Goal: Transaction & Acquisition: Purchase product/service

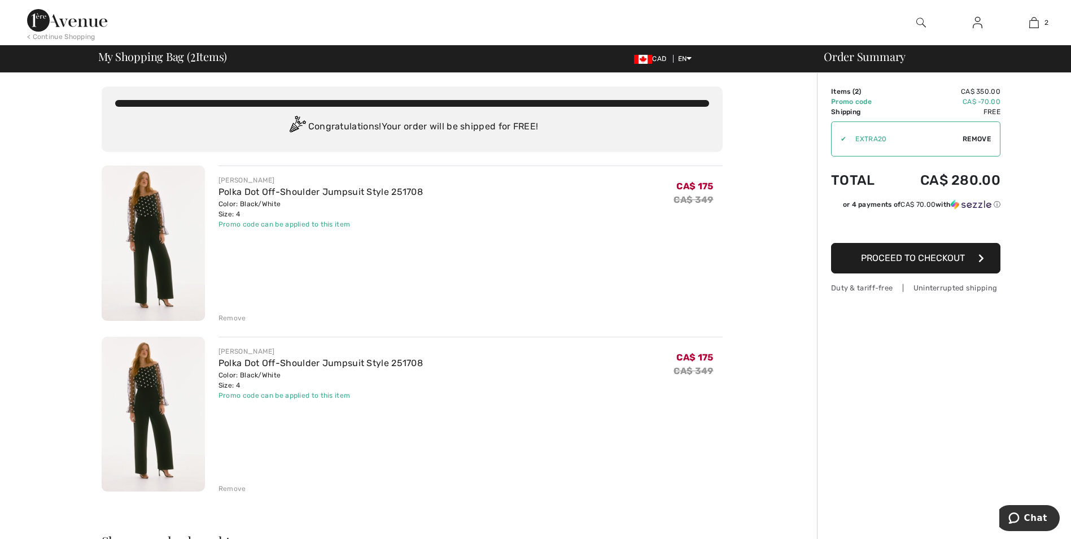
click at [242, 487] on div "Remove" at bounding box center [233, 488] width 28 height 10
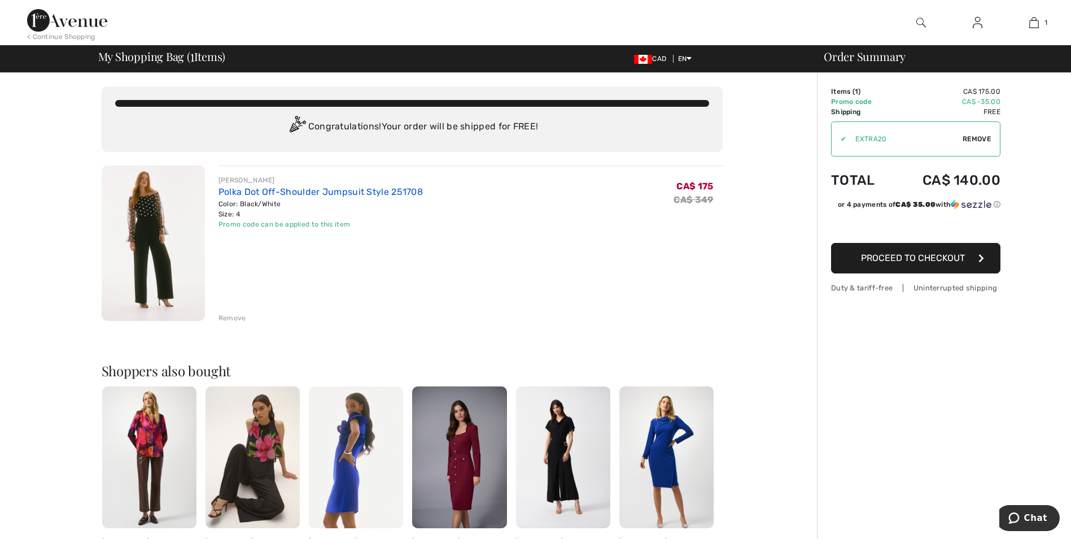
click at [240, 187] on link "Polka Dot Off-Shoulder Jumpsuit Style 251708" at bounding box center [321, 191] width 204 height 11
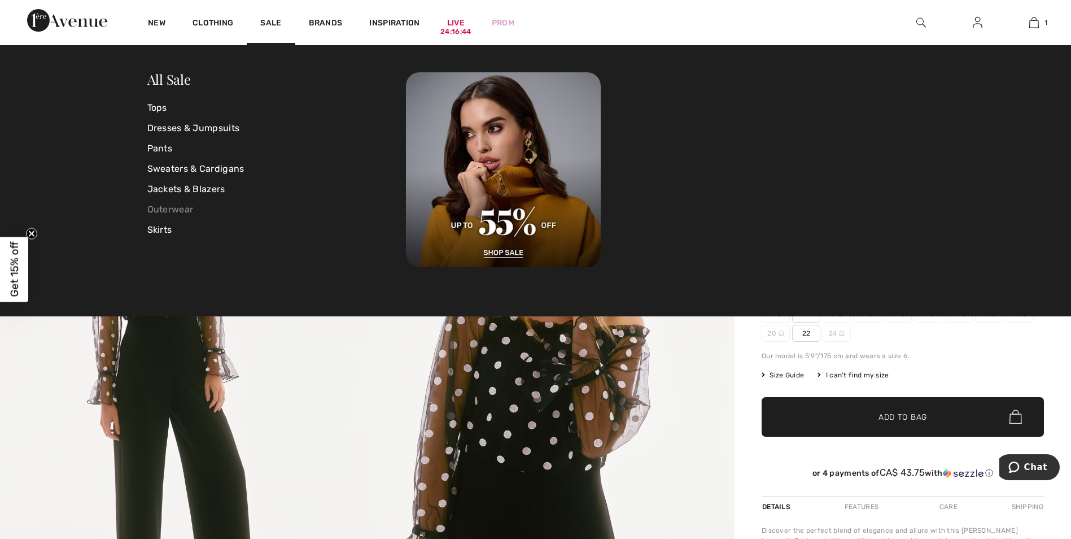
click at [190, 207] on link "Outerwear" at bounding box center [276, 209] width 259 height 20
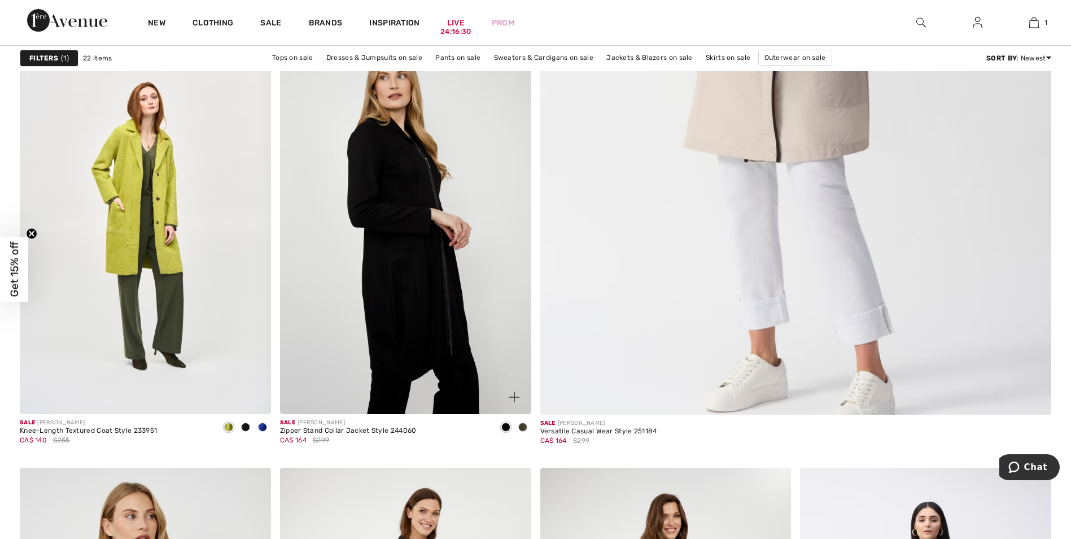
scroll to position [790, 0]
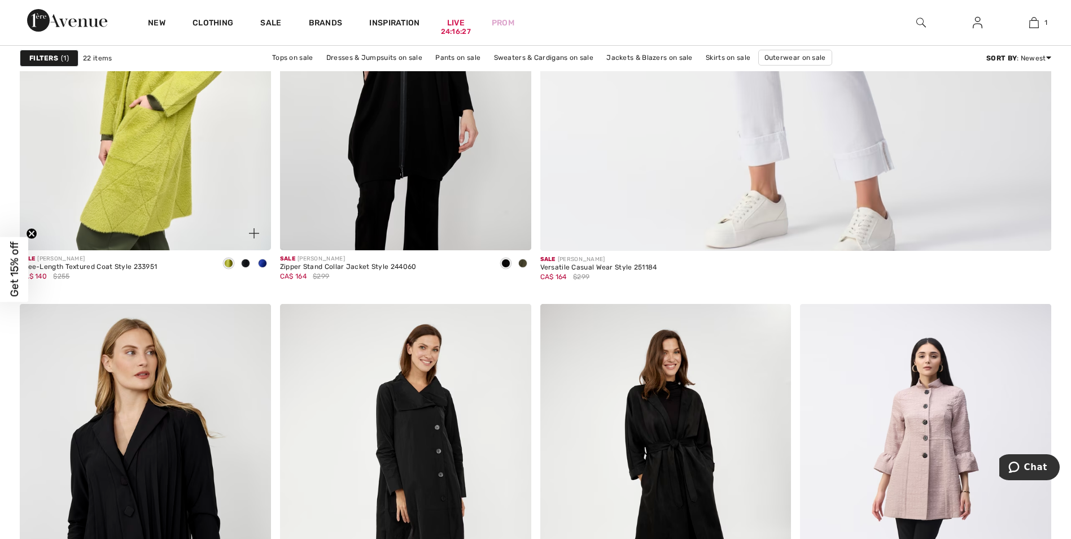
click at [167, 191] on img at bounding box center [145, 62] width 251 height 377
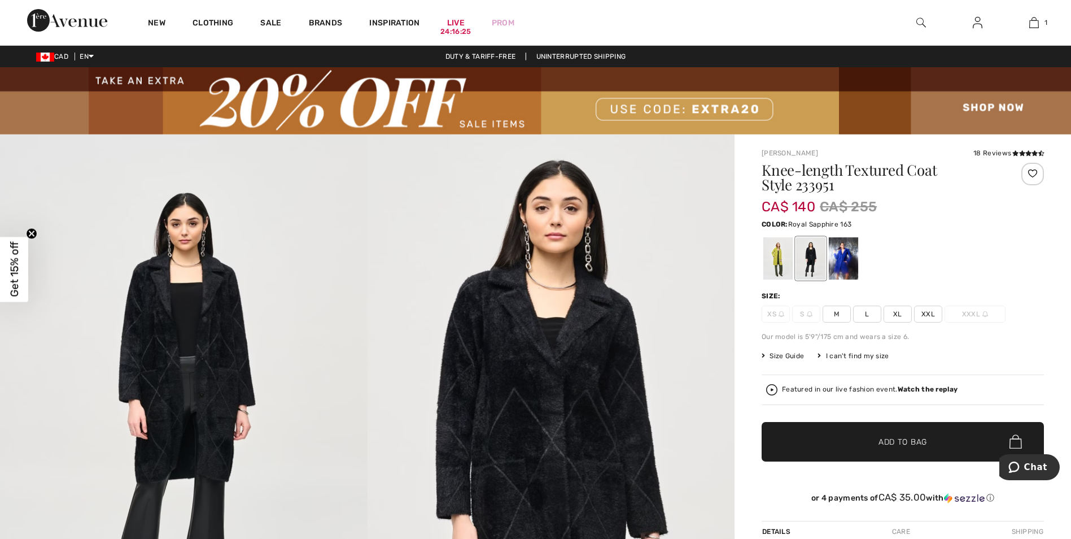
click at [844, 255] on div at bounding box center [843, 258] width 29 height 42
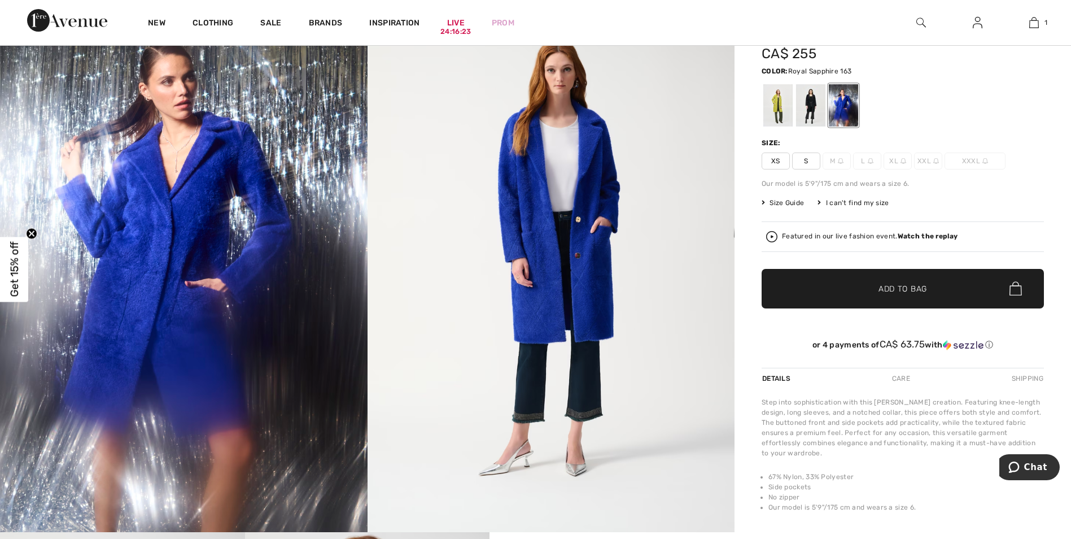
scroll to position [169, 0]
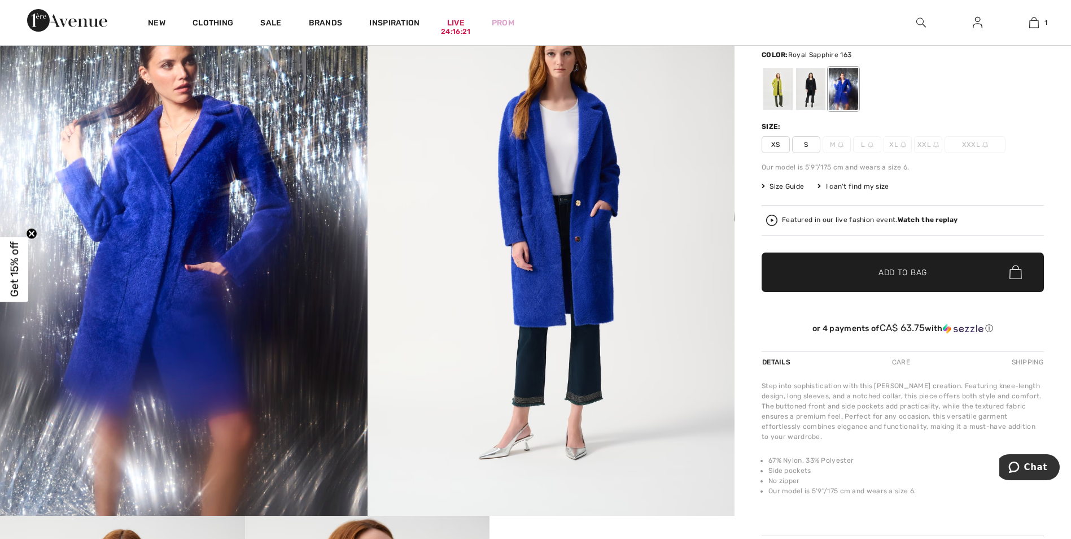
click at [807, 145] on span "S" at bounding box center [806, 144] width 28 height 17
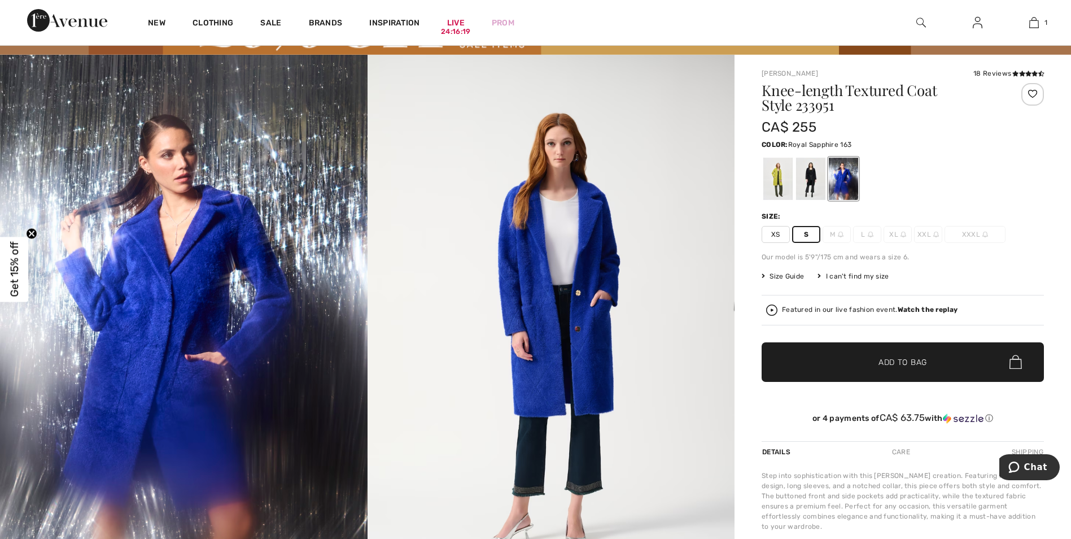
scroll to position [56, 0]
